Goal: Task Accomplishment & Management: Use online tool/utility

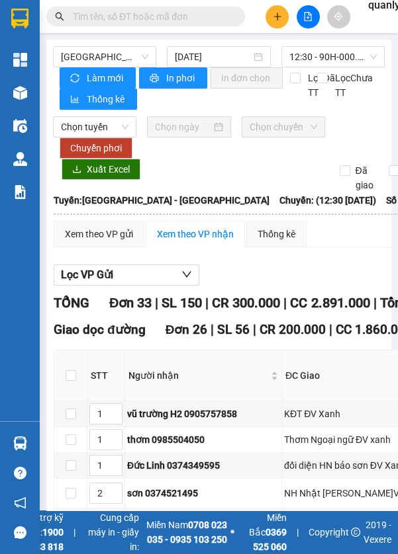
click at [317, 54] on span "12:30 - 90H-000.55" at bounding box center [332, 57] width 87 height 20
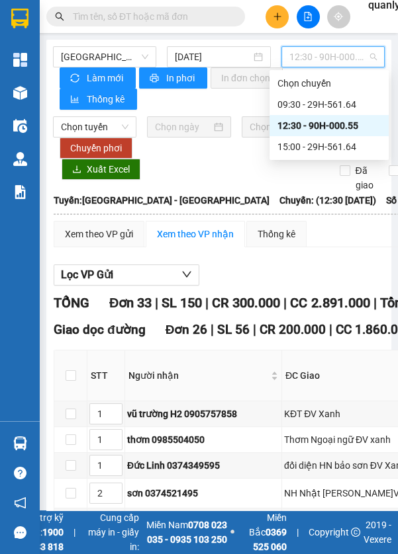
click at [318, 146] on div "15:00 - 29H-561.64" at bounding box center [328, 147] width 103 height 15
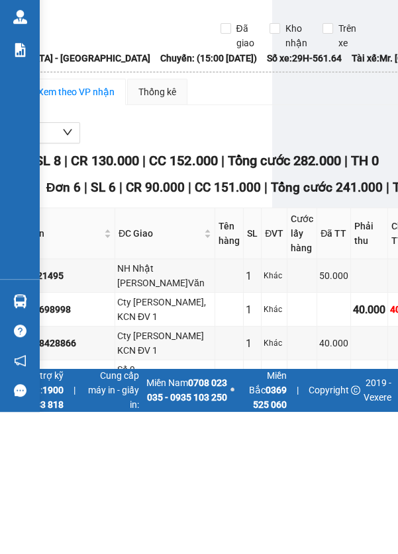
scroll to position [64, 0]
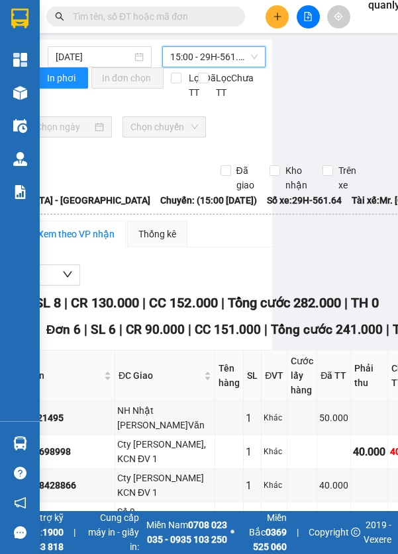
click at [26, 194] on div at bounding box center [20, 192] width 23 height 23
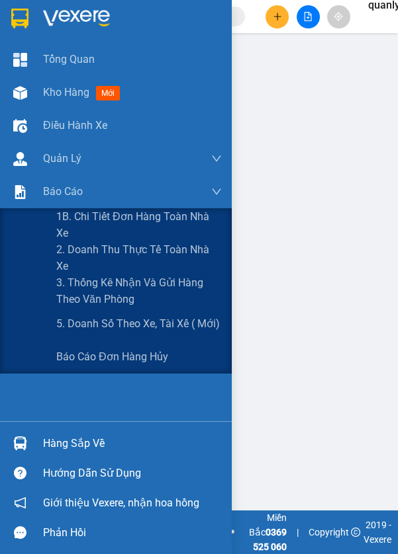
click at [167, 327] on span "5. Doanh số theo xe, tài xế ( mới)" at bounding box center [137, 324] width 163 height 17
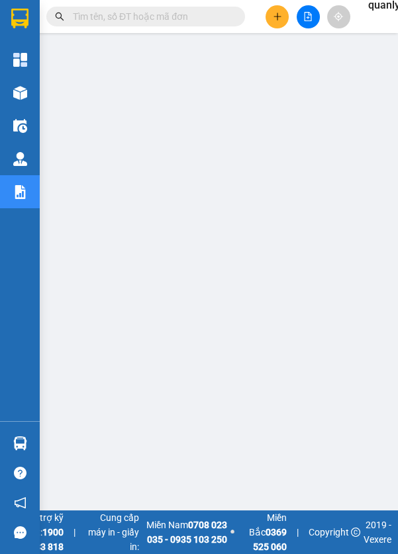
scroll to position [67, 0]
click at [28, 89] on div at bounding box center [20, 92] width 23 height 23
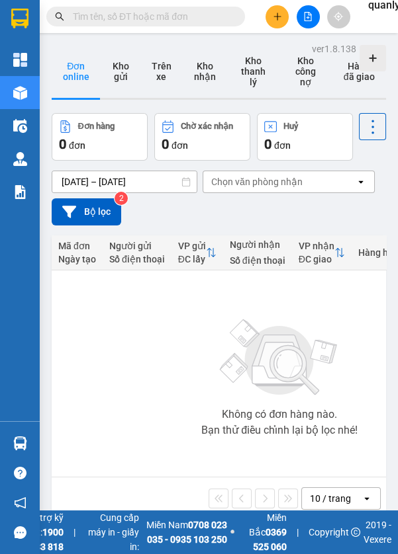
click at [102, 212] on button "Bộ lọc" at bounding box center [86, 211] width 69 height 27
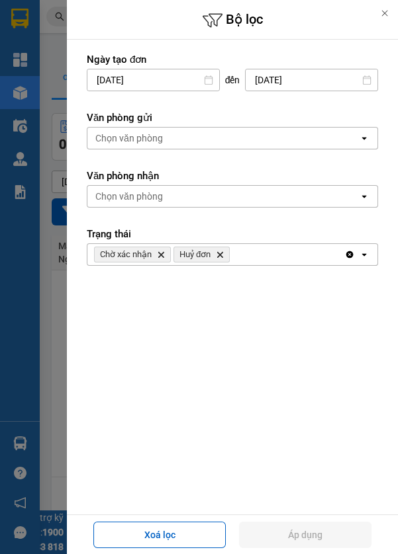
click at [257, 136] on div "Chọn văn phòng" at bounding box center [222, 138] width 271 height 21
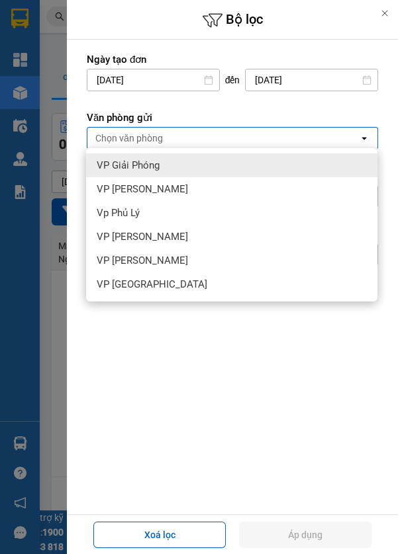
click at [171, 214] on div "Vp Phủ Lý" at bounding box center [231, 213] width 291 height 24
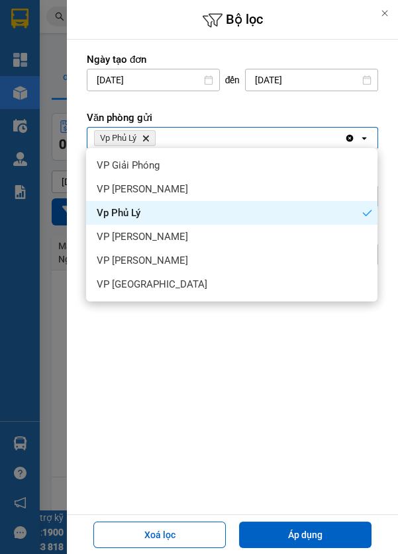
click at [183, 237] on div "VP Đồng Văn" at bounding box center [231, 237] width 291 height 24
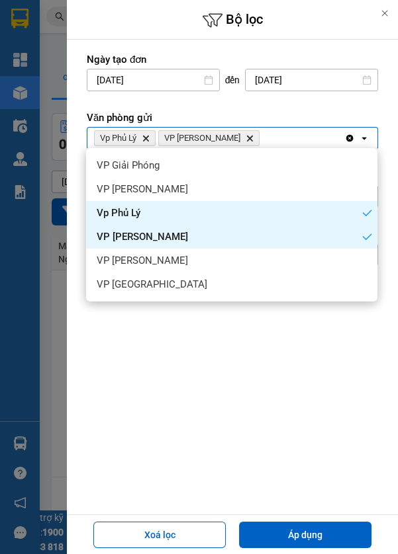
click at [330, 535] on button "Áp dụng" at bounding box center [305, 535] width 132 height 26
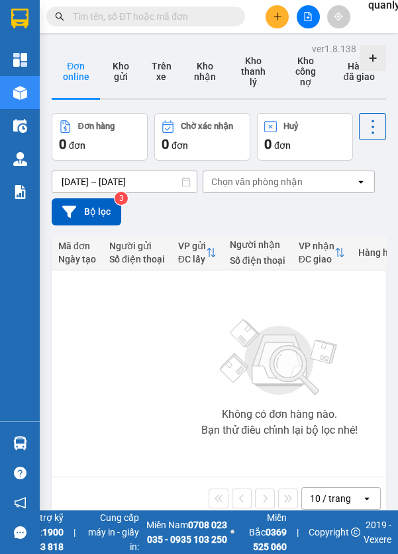
click at [118, 75] on button "Kho gửi" at bounding box center [121, 71] width 40 height 53
type input "11/08/2025 – 13/08/2025"
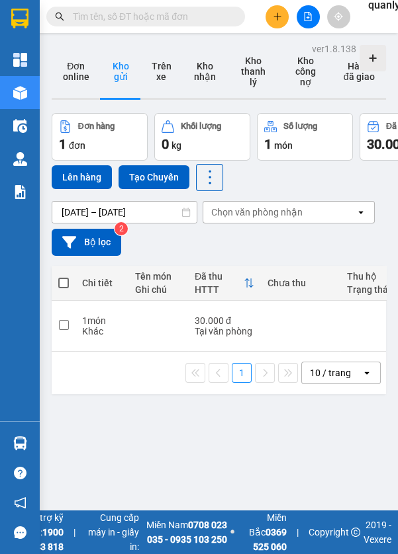
click at [165, 175] on button "Tạo Chuyến" at bounding box center [153, 177] width 71 height 24
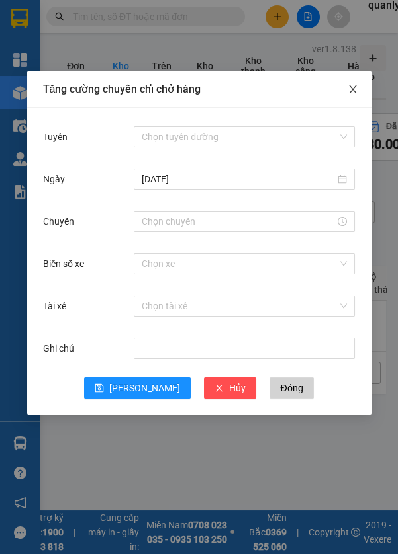
click at [355, 93] on icon "close" at bounding box center [352, 89] width 11 height 11
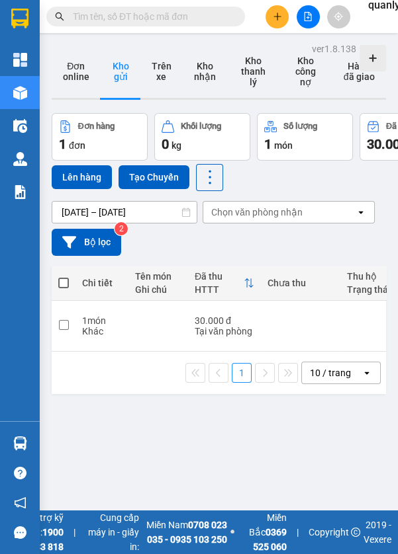
click at [106, 237] on button "Bộ lọc" at bounding box center [86, 242] width 69 height 27
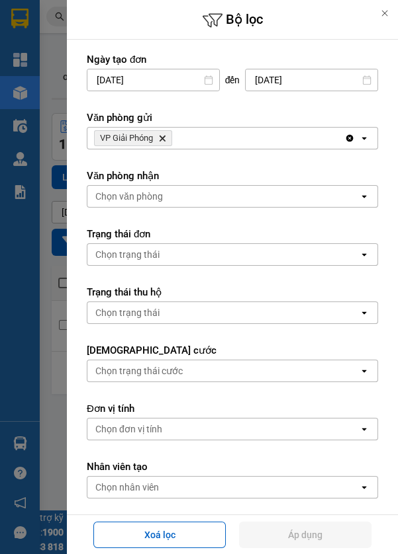
click at [163, 138] on icon "VP Giải Phóng, close by backspace" at bounding box center [162, 139] width 6 height 6
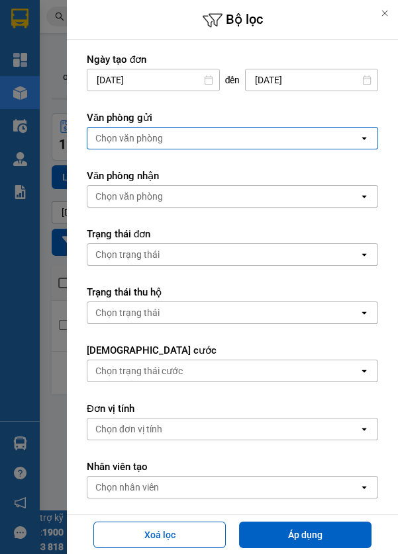
click at [189, 138] on div "Chọn văn phòng" at bounding box center [222, 138] width 271 height 21
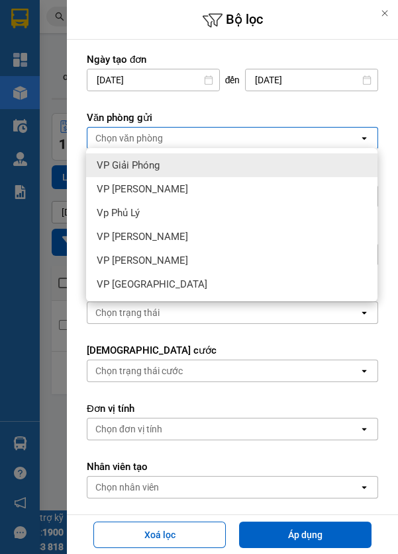
click at [173, 215] on div "Vp Phủ Lý" at bounding box center [231, 213] width 291 height 24
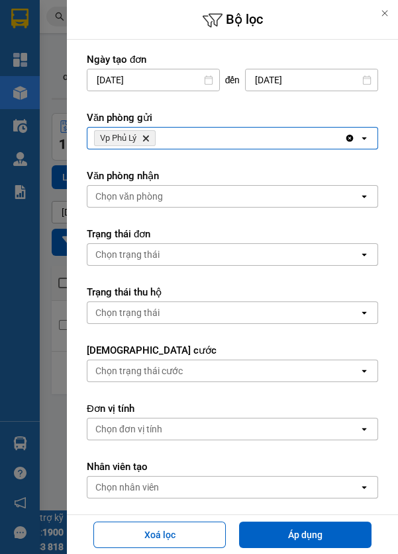
click at [226, 136] on div "Vp Phủ Lý Delete" at bounding box center [215, 138] width 257 height 21
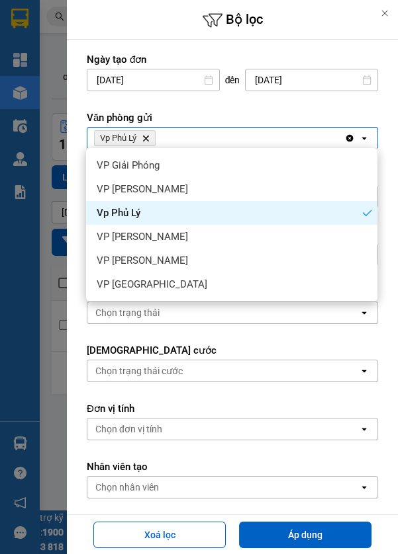
click at [177, 236] on div "VP Đồng Văn" at bounding box center [231, 237] width 291 height 24
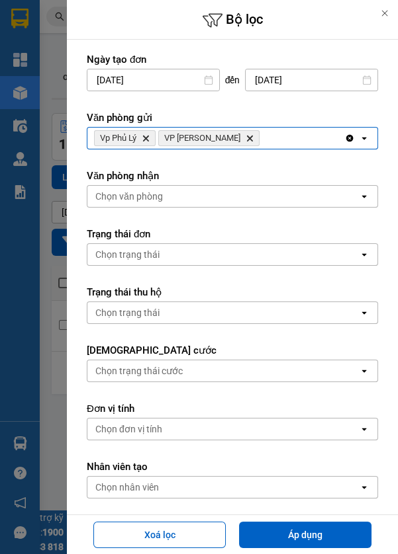
click at [326, 536] on button "Áp dụng" at bounding box center [305, 535] width 132 height 26
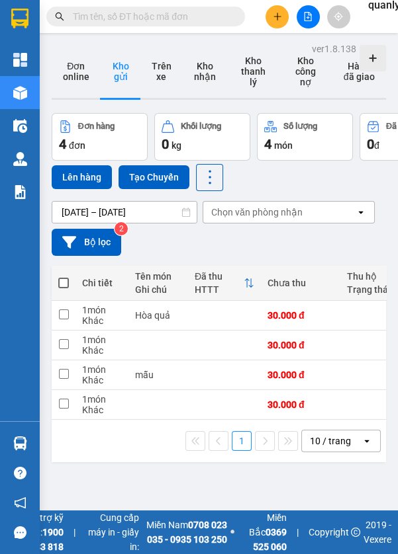
click at [64, 278] on span at bounding box center [63, 283] width 11 height 11
click at [64, 277] on input "checkbox" at bounding box center [64, 277] width 0 height 0
checkbox input "true"
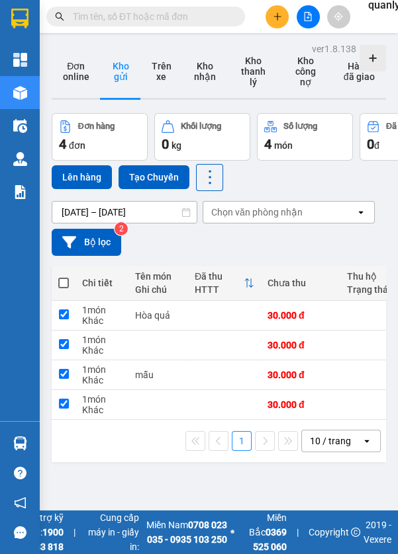
checkbox input "true"
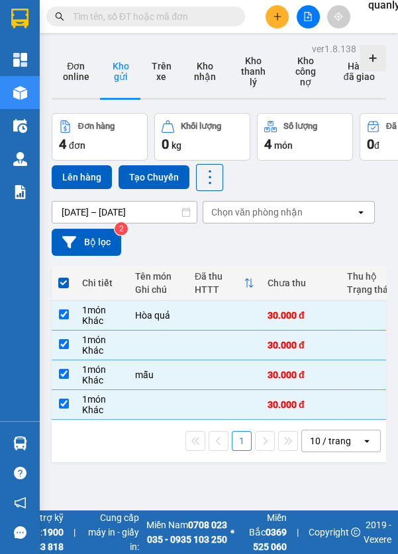
click at [316, 19] on button at bounding box center [307, 16] width 23 height 23
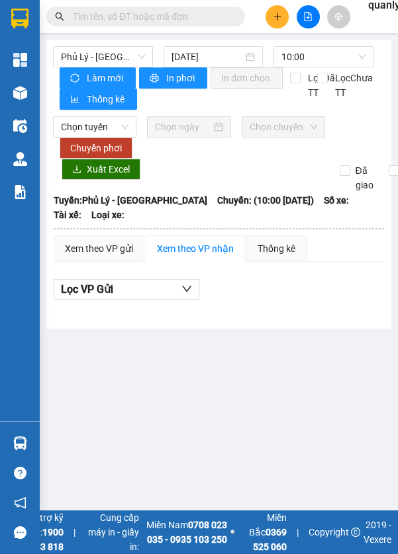
click at [26, 93] on div at bounding box center [20, 92] width 23 height 23
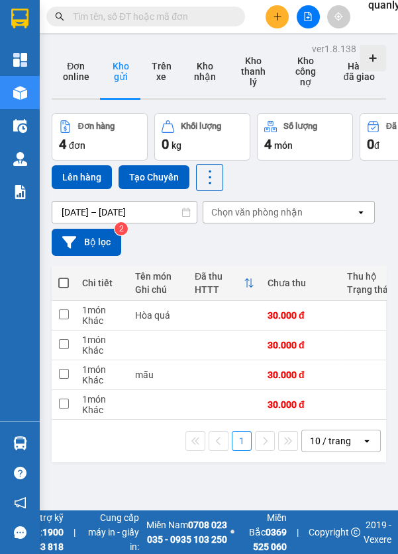
click at [64, 281] on span at bounding box center [63, 283] width 11 height 11
click at [64, 277] on input "checkbox" at bounding box center [64, 277] width 0 height 0
checkbox input "true"
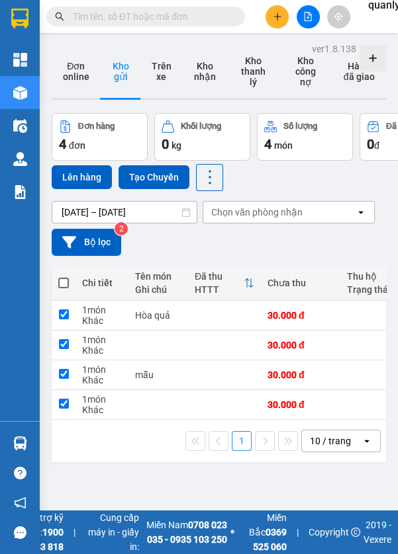
checkbox input "true"
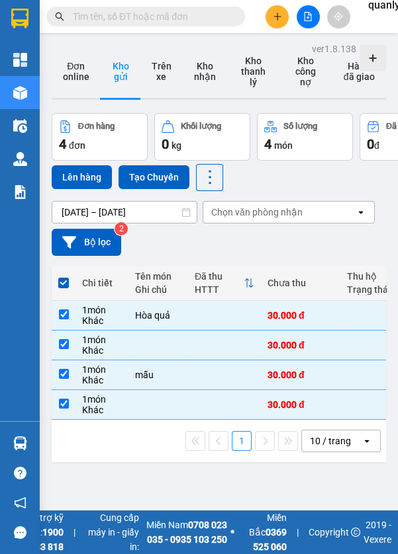
click at [81, 177] on button "Lên hàng" at bounding box center [82, 177] width 60 height 24
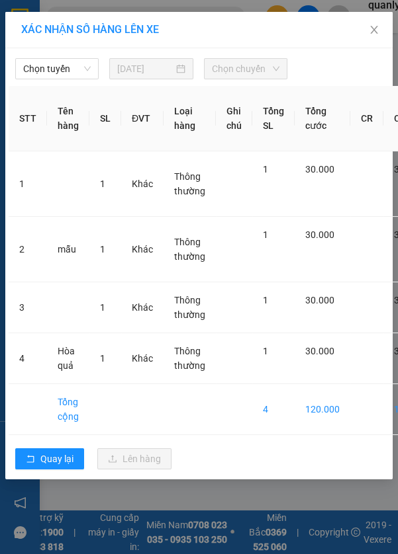
click at [67, 68] on span "Chọn tuyến" at bounding box center [56, 69] width 67 height 20
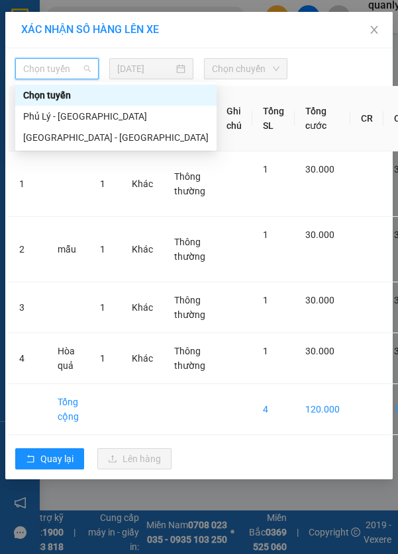
click at [77, 114] on div "Phủ Lý - [GEOGRAPHIC_DATA]" at bounding box center [115, 116] width 185 height 15
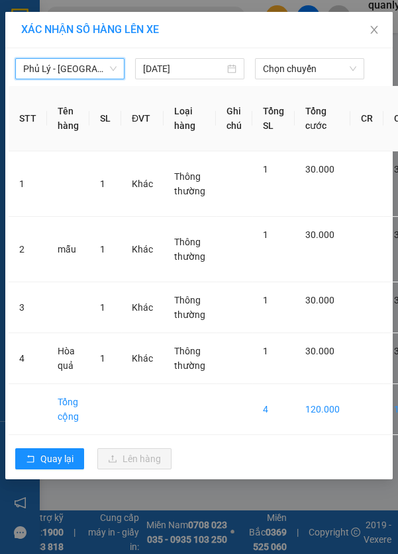
click at [155, 73] on body "Kết quả tìm kiếm ( 0 ) Bộ lọc No Data quanly.cargobus 1 Tổng Quan Kho hàng mới …" at bounding box center [199, 277] width 398 height 554
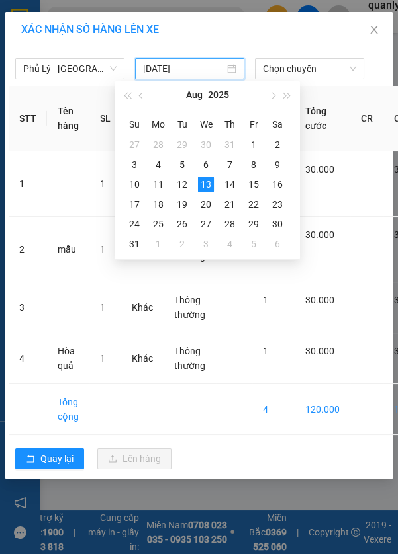
click at [263, 68] on span "Chọn chuyến" at bounding box center [309, 69] width 93 height 20
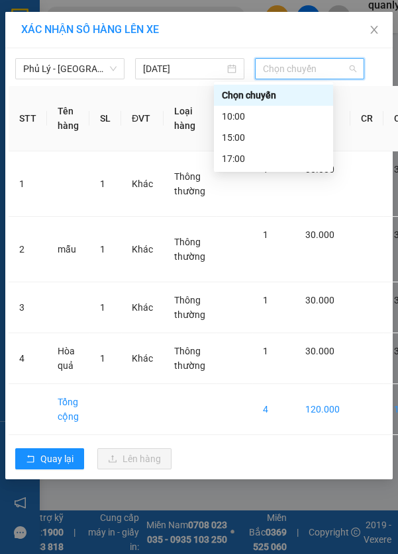
click at [264, 117] on div "10:00" at bounding box center [273, 116] width 103 height 15
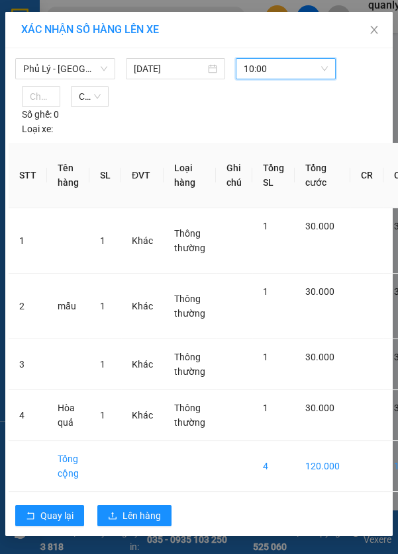
click at [44, 96] on div at bounding box center [41, 97] width 32 height 16
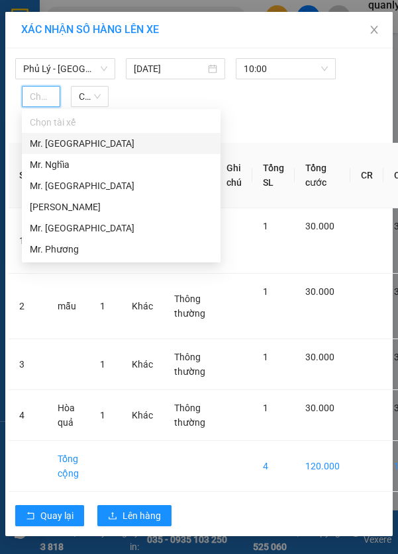
click at [97, 143] on div "Mr. [GEOGRAPHIC_DATA]" at bounding box center [121, 143] width 183 height 15
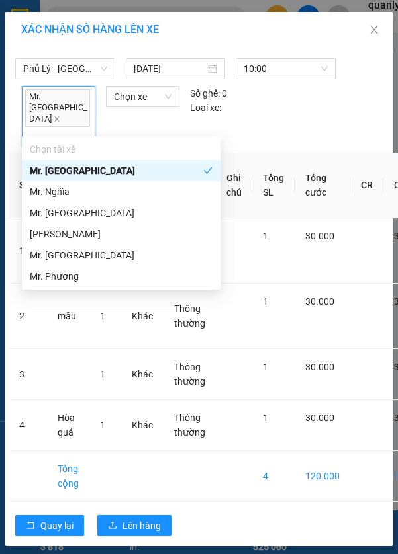
click at [121, 97] on span "Chọn xe" at bounding box center [143, 97] width 58 height 20
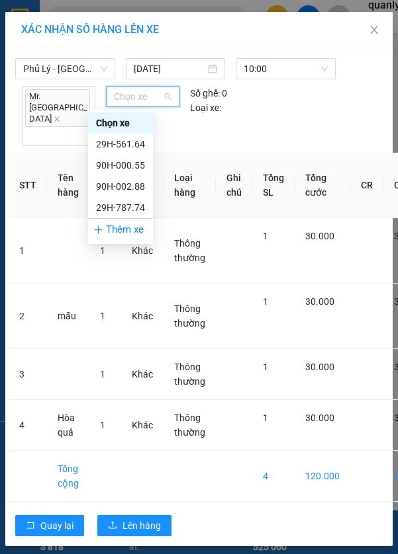
click at [138, 148] on div "29H-561.64" at bounding box center [120, 144] width 49 height 15
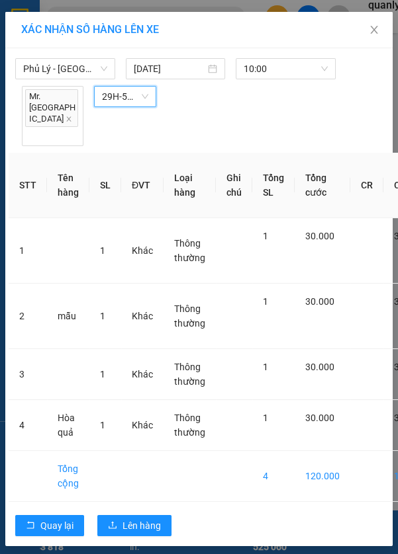
click at [312, 98] on div "Phủ Lý - Hà Nội 13/08/2025 10:00 Mr. Cường 29H-561.64 29H-561.64" at bounding box center [199, 99] width 380 height 95
click at [148, 519] on span "Lên hàng" at bounding box center [141, 526] width 38 height 15
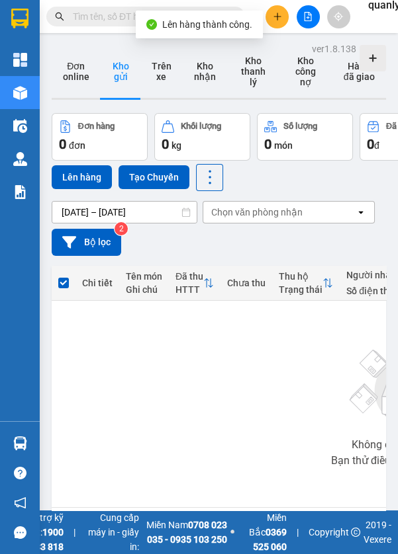
click at [26, 192] on img at bounding box center [20, 192] width 14 height 14
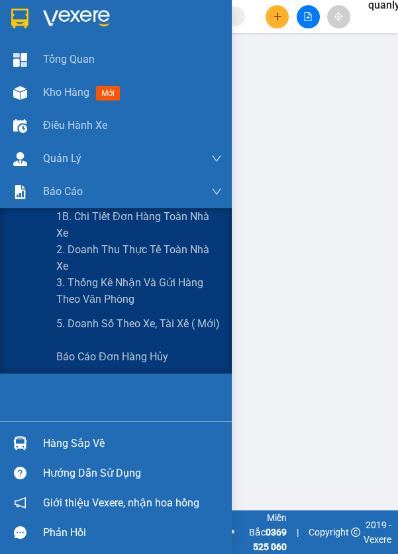
click at [155, 324] on span "5. Doanh số theo xe, tài xế ( mới)" at bounding box center [137, 324] width 163 height 17
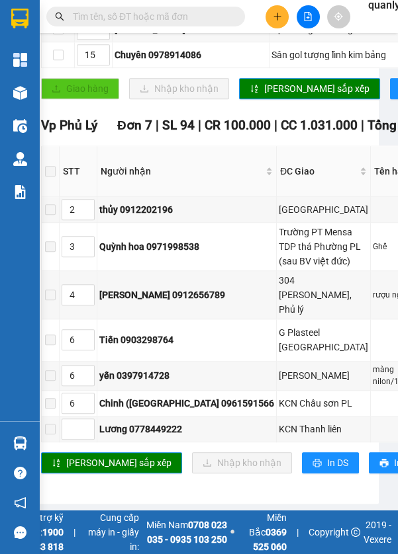
scroll to position [1400, 13]
click at [24, 195] on img at bounding box center [20, 192] width 14 height 14
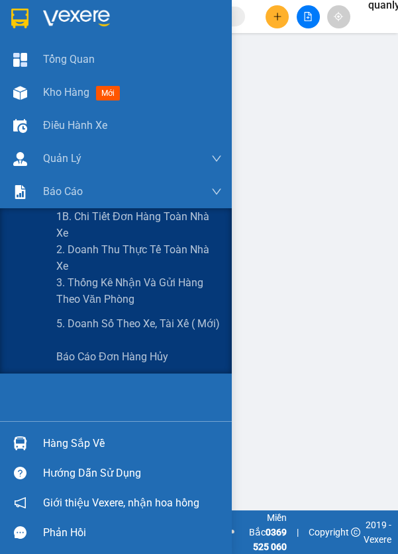
click at [190, 329] on span "5. Doanh số theo xe, tài xế ( mới)" at bounding box center [137, 324] width 163 height 17
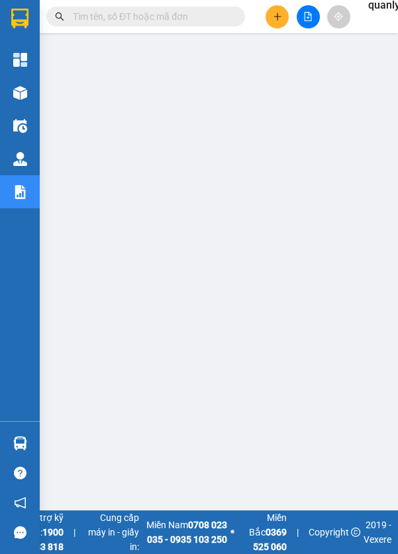
click at [315, 20] on button at bounding box center [307, 16] width 23 height 23
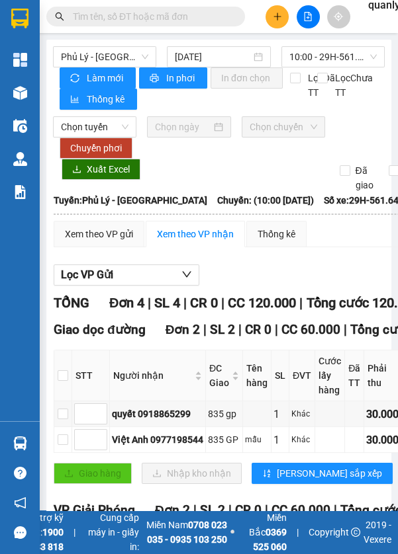
click at [96, 54] on span "Phủ Lý - [GEOGRAPHIC_DATA]" at bounding box center [104, 57] width 87 height 20
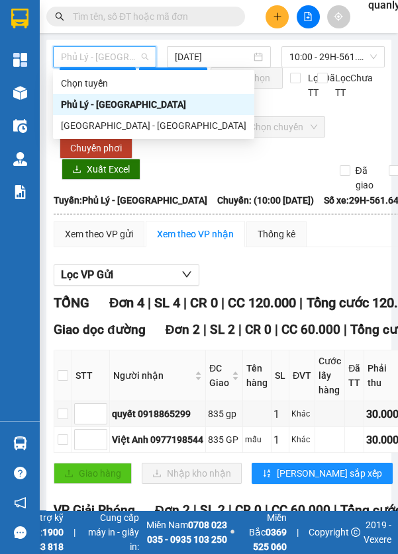
click at [111, 124] on div "[GEOGRAPHIC_DATA] - [GEOGRAPHIC_DATA]" at bounding box center [153, 125] width 185 height 15
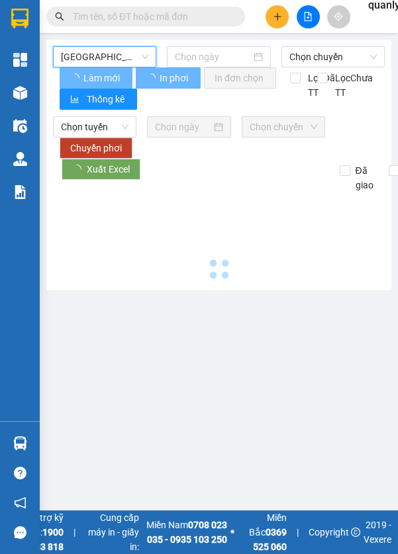
type input "[DATE]"
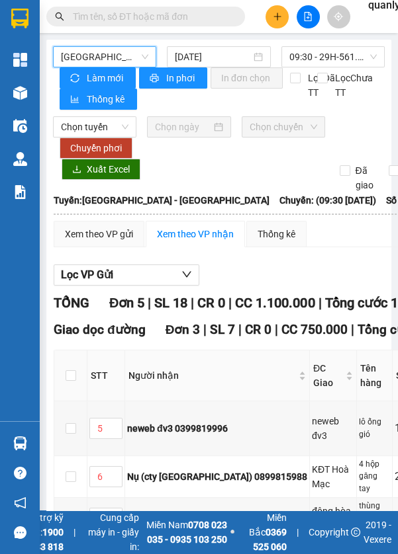
click at [317, 52] on span "09:30 - 29H-561.64" at bounding box center [332, 57] width 87 height 20
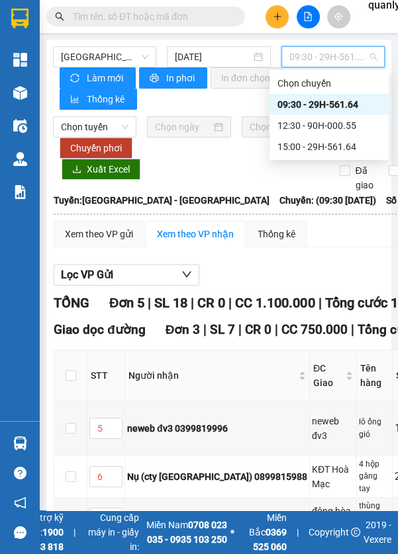
click at [337, 123] on div "12:30 - 90H-000.55" at bounding box center [328, 125] width 103 height 15
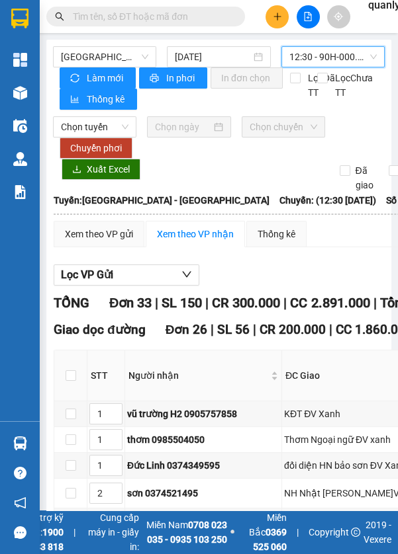
click at [325, 54] on span "12:30 - 90H-000.55" at bounding box center [332, 57] width 87 height 20
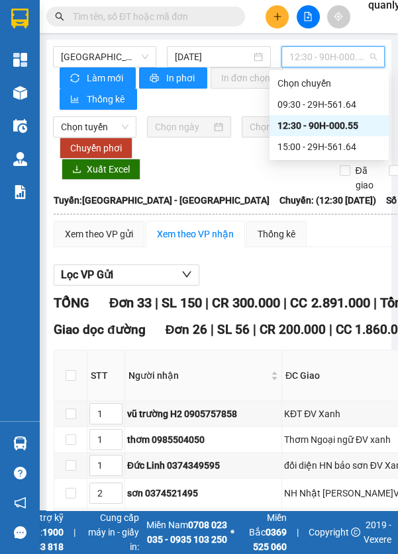
click at [326, 142] on div "15:00 - 29H-561.64" at bounding box center [328, 147] width 103 height 15
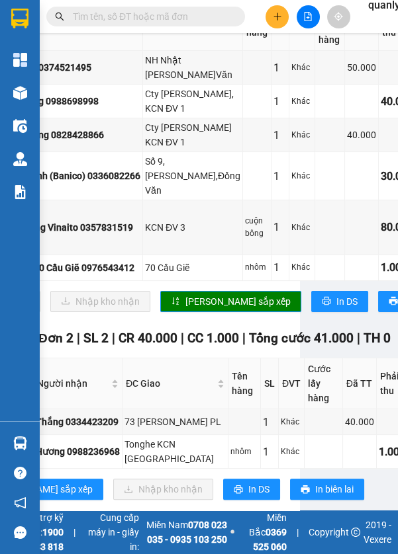
scroll to position [351, 0]
